Goal: Information Seeking & Learning: Learn about a topic

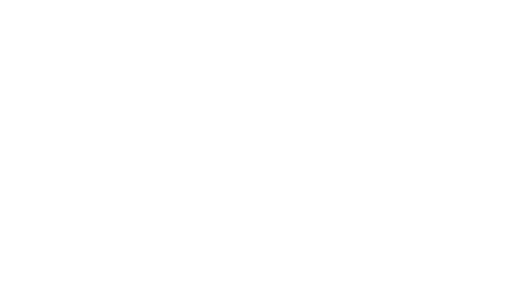
click at [118, 0] on html at bounding box center [255, 0] width 511 height 0
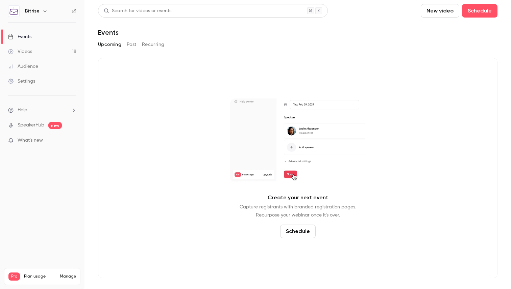
click at [137, 45] on div "Upcoming Past Recurring" at bounding box center [297, 44] width 399 height 11
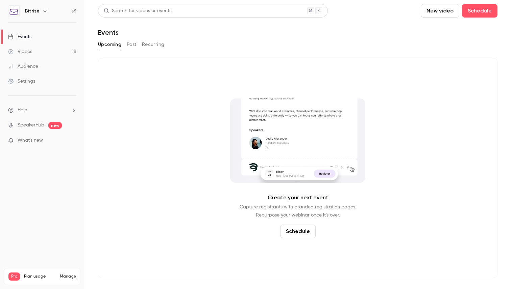
click at [130, 45] on button "Past" at bounding box center [132, 44] width 10 height 11
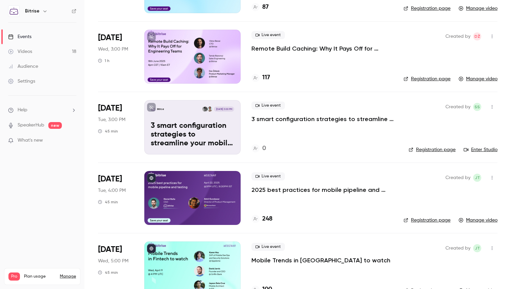
scroll to position [260, 0]
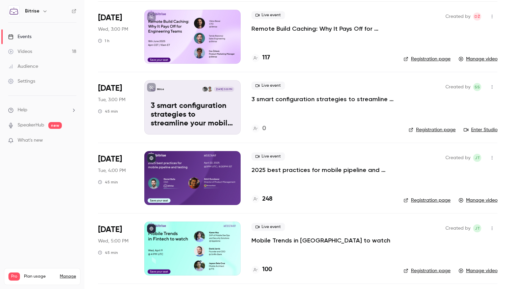
click at [351, 169] on p "2025 best practices for mobile pipeline and testing" at bounding box center [321, 170] width 141 height 8
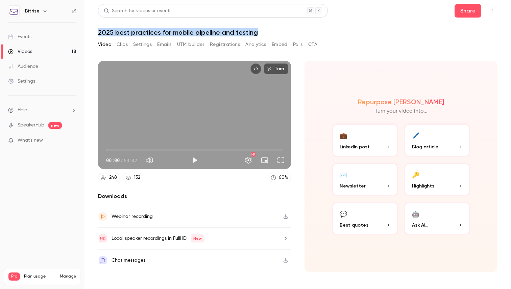
drag, startPoint x: 271, startPoint y: 30, endPoint x: 98, endPoint y: 30, distance: 172.9
click at [98, 30] on h1 "2025 best practices for mobile pipeline and testing" at bounding box center [297, 32] width 399 height 8
copy h1 "2025 best practices for mobile pipeline and testing"
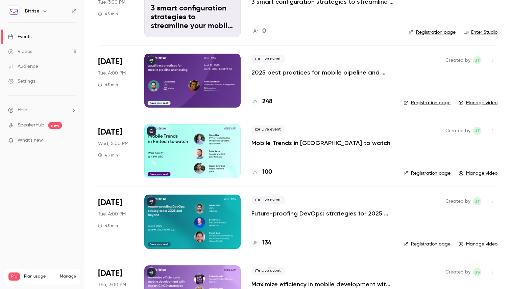
scroll to position [374, 0]
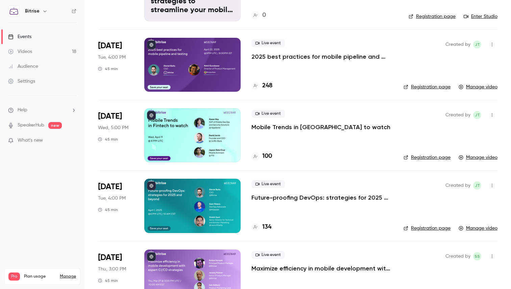
click at [300, 195] on p "Future-proofing DevOps: strategies for 2025 and beyond" at bounding box center [321, 198] width 141 height 8
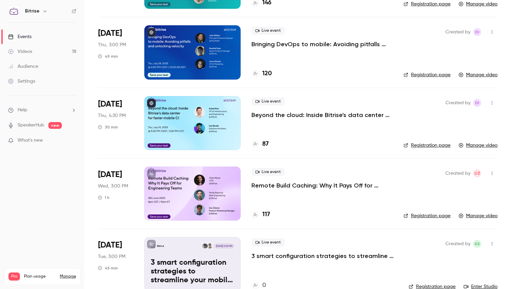
scroll to position [46, 0]
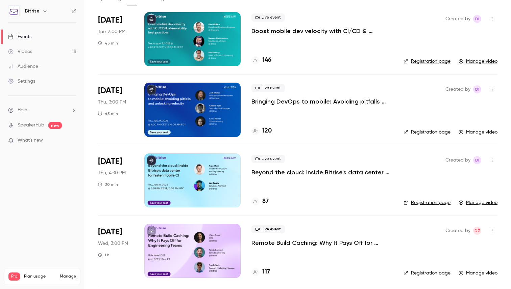
click at [293, 101] on p "Bringing DevOps to mobile: Avoiding pitfalls and unlocking velocity" at bounding box center [321, 102] width 141 height 8
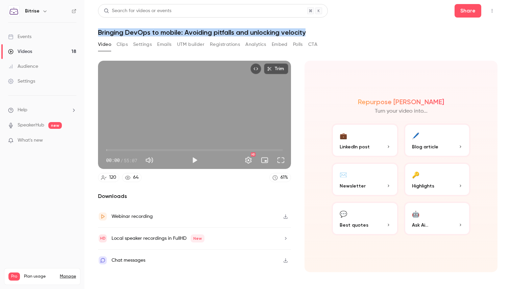
drag, startPoint x: 322, startPoint y: 31, endPoint x: 99, endPoint y: 30, distance: 222.9
click at [99, 30] on h1 "Bringing DevOps to mobile: Avoiding pitfalls and unlocking velocity" at bounding box center [297, 32] width 399 height 8
copy h1 "Bringing DevOps to mobile: Avoiding pitfalls and unlocking velocity"
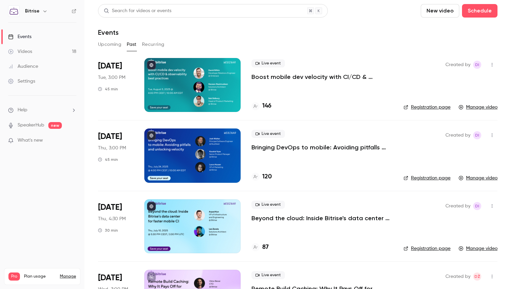
click at [299, 219] on p "Beyond the cloud: Inside Bitrise's data center for faster mobile CI" at bounding box center [321, 218] width 141 height 8
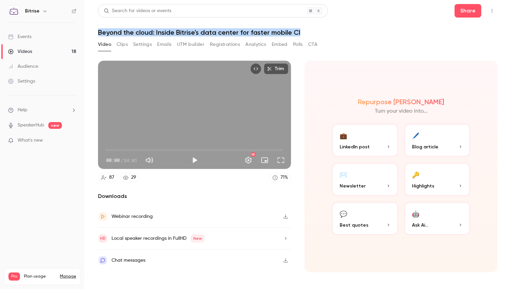
drag, startPoint x: 310, startPoint y: 34, endPoint x: 96, endPoint y: 32, distance: 213.8
click at [96, 32] on main "Search for videos or events Share Beyond the cloud: Inside Bitrise's data cente…" at bounding box center [297, 144] width 426 height 289
copy h1 "Beyond the cloud: Inside Bitrise's data center for faster mobile CI"
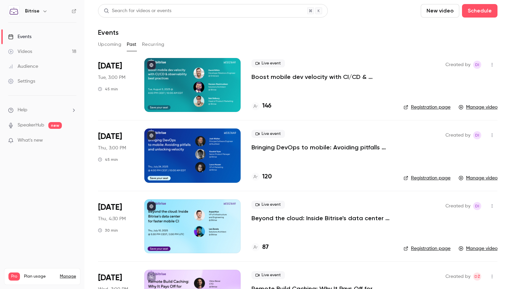
click at [318, 79] on p "Boost mobile dev velocity with CI/CD & observability best practices" at bounding box center [321, 77] width 141 height 8
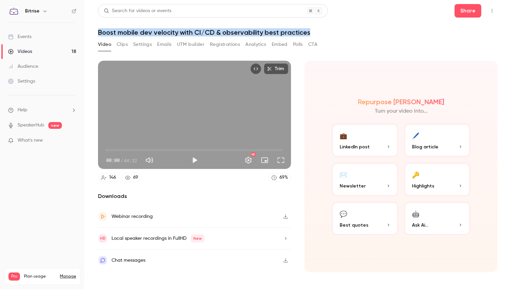
drag, startPoint x: 323, startPoint y: 34, endPoint x: 102, endPoint y: 28, distance: 221.3
click at [102, 28] on h1 "Boost mobile dev velocity with CI/CD & observability best practices" at bounding box center [297, 32] width 399 height 8
copy h1 "oost mobile dev velocity with CI/CD & observability best practices"
click at [27, 79] on div "Settings" at bounding box center [21, 81] width 27 height 7
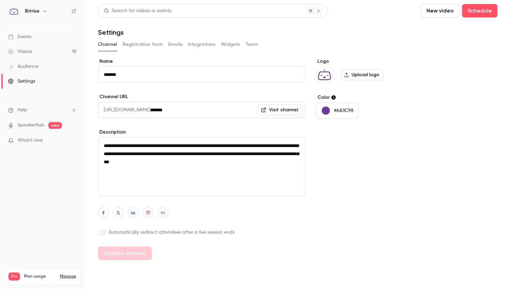
click at [38, 8] on div "Bitrise" at bounding box center [45, 11] width 41 height 8
click at [40, 9] on div "Bitrise" at bounding box center [45, 11] width 41 height 8
click at [43, 15] on button "button" at bounding box center [45, 11] width 8 height 8
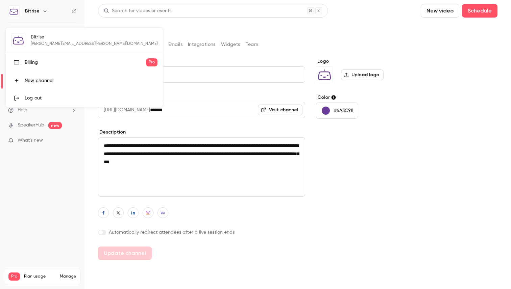
click at [43, 12] on div at bounding box center [255, 144] width 511 height 289
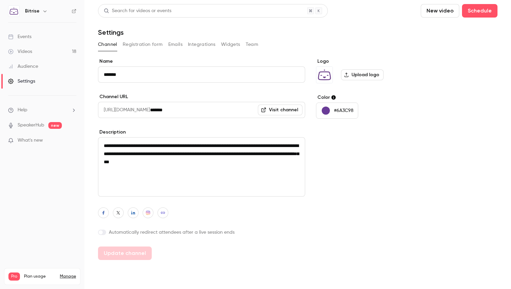
click at [43, 11] on icon "button" at bounding box center [44, 10] width 5 height 5
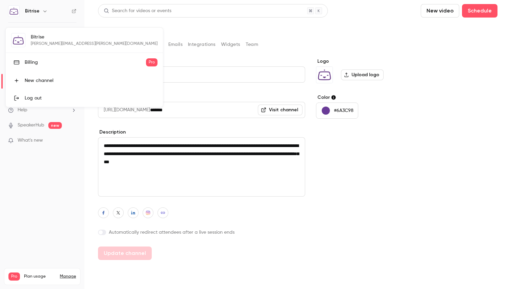
click at [68, 277] on div at bounding box center [255, 144] width 511 height 289
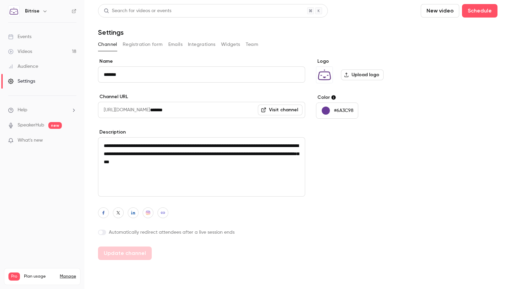
click at [68, 281] on div "Videos 18 / 300 Monthly registrants 2 / 600" at bounding box center [42, 293] width 68 height 24
click at [65, 274] on link "Manage" at bounding box center [68, 276] width 16 height 5
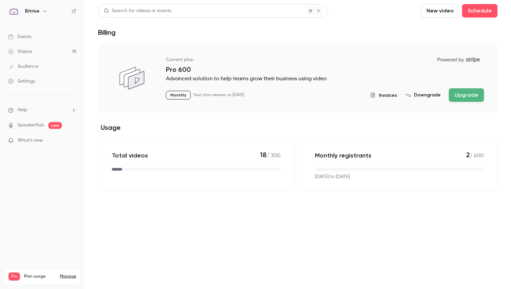
click at [28, 81] on div "Settings" at bounding box center [21, 81] width 27 height 7
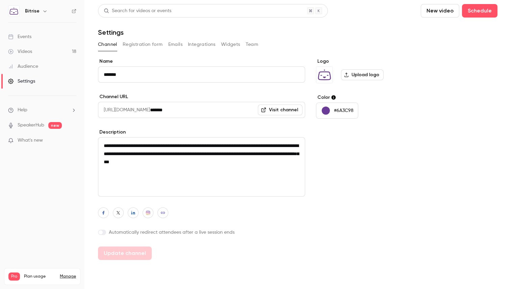
click at [25, 109] on span "Help" at bounding box center [23, 110] width 10 height 7
